Goal: Transaction & Acquisition: Purchase product/service

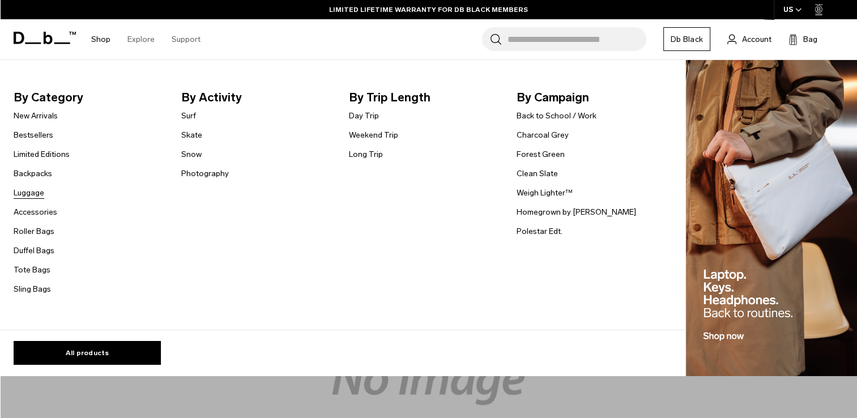
click at [18, 198] on link "Luggage" at bounding box center [29, 193] width 31 height 12
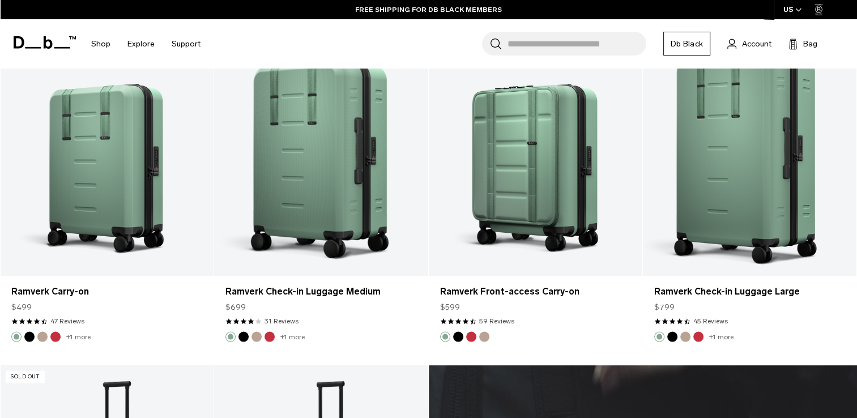
scroll to position [2493, 0]
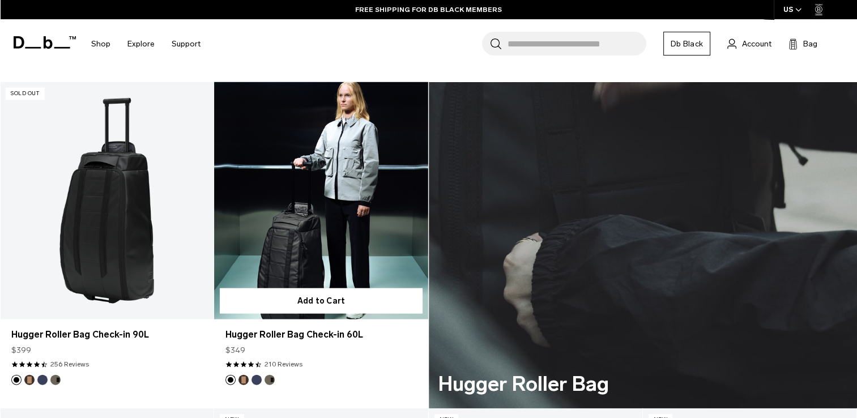
click at [301, 210] on link "Hugger Roller Bag Check-in 60L" at bounding box center [321, 200] width 214 height 237
